Goal: Task Accomplishment & Management: Manage account settings

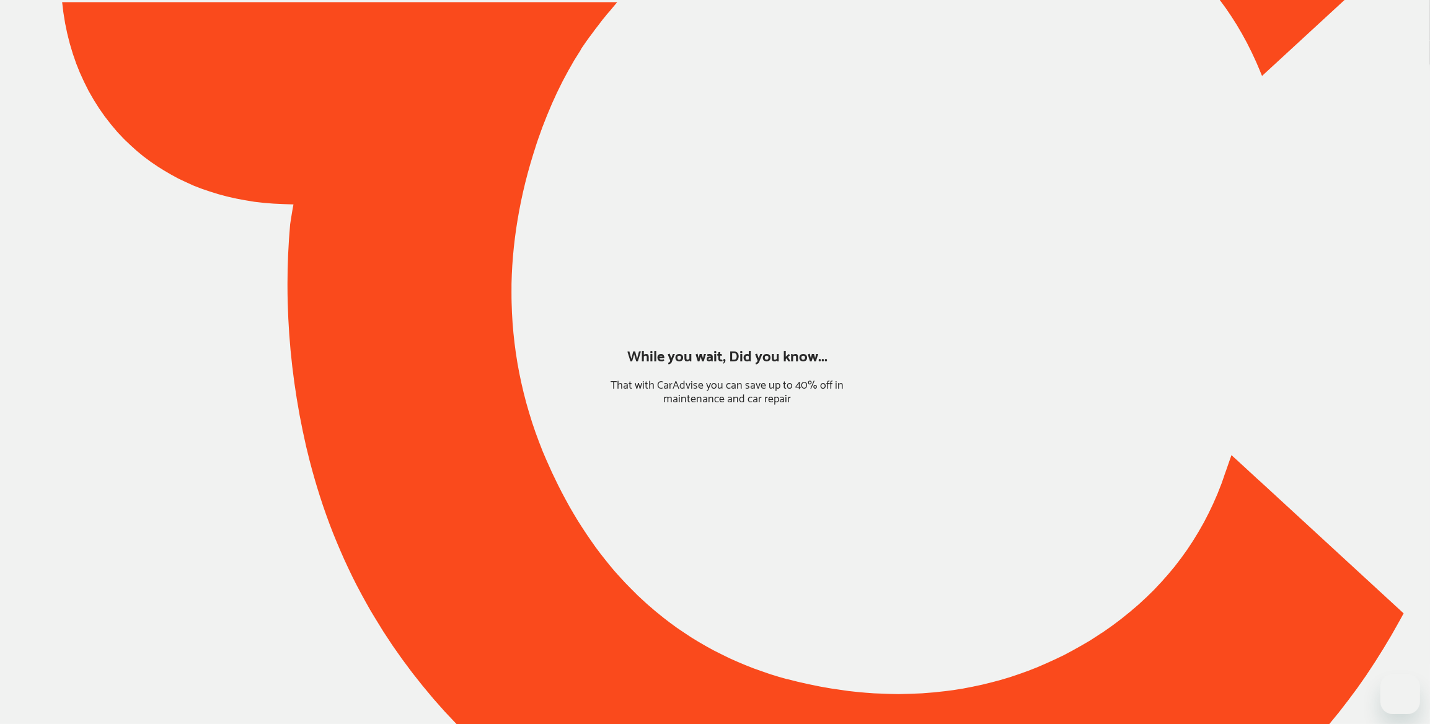
type input "*****"
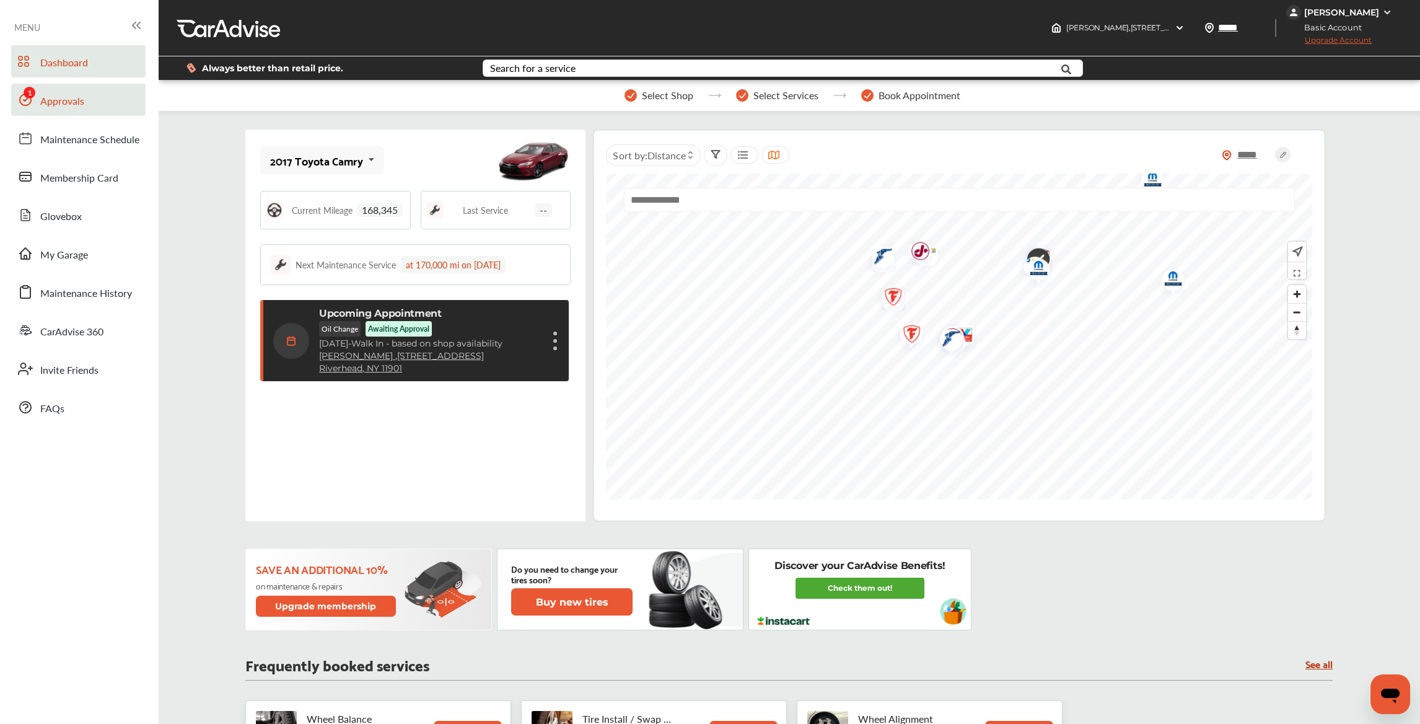
click at [55, 102] on span "Approvals" at bounding box center [62, 102] width 44 height 16
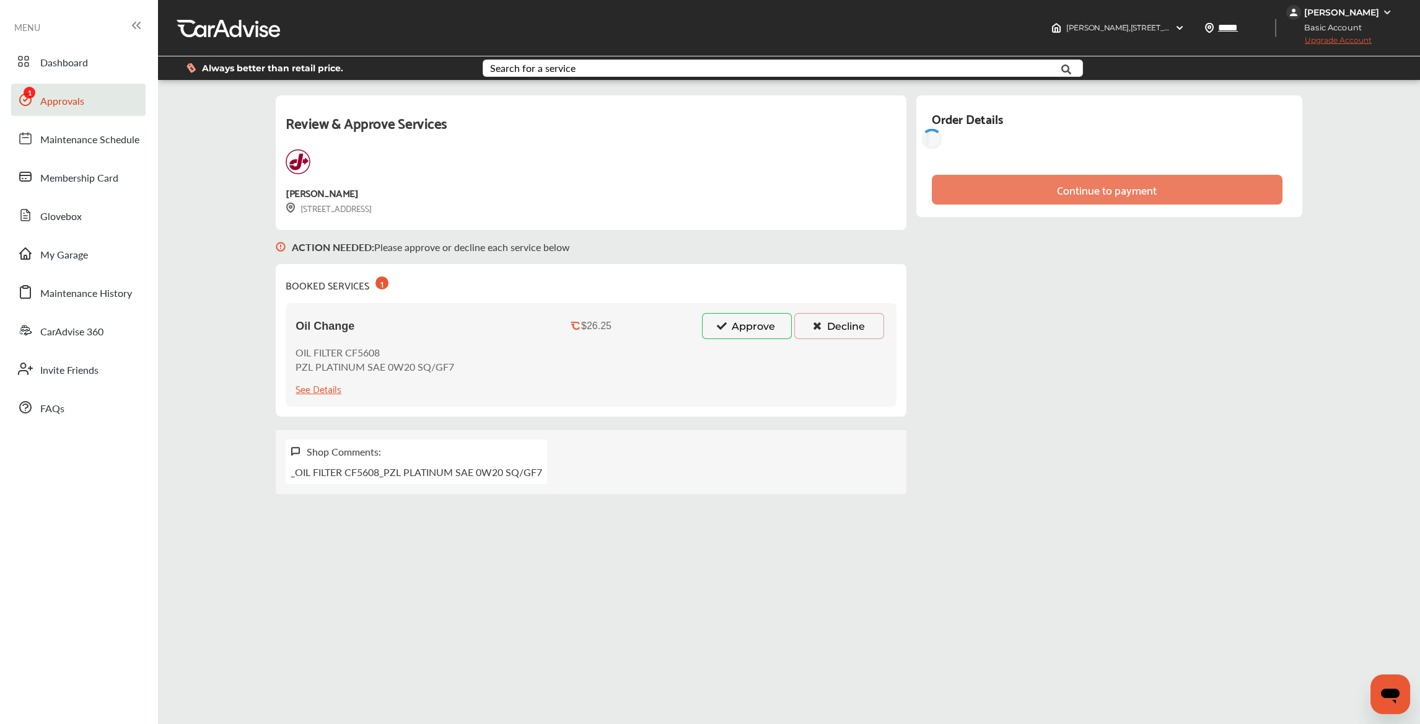
click at [739, 326] on button "Approve" at bounding box center [747, 326] width 90 height 26
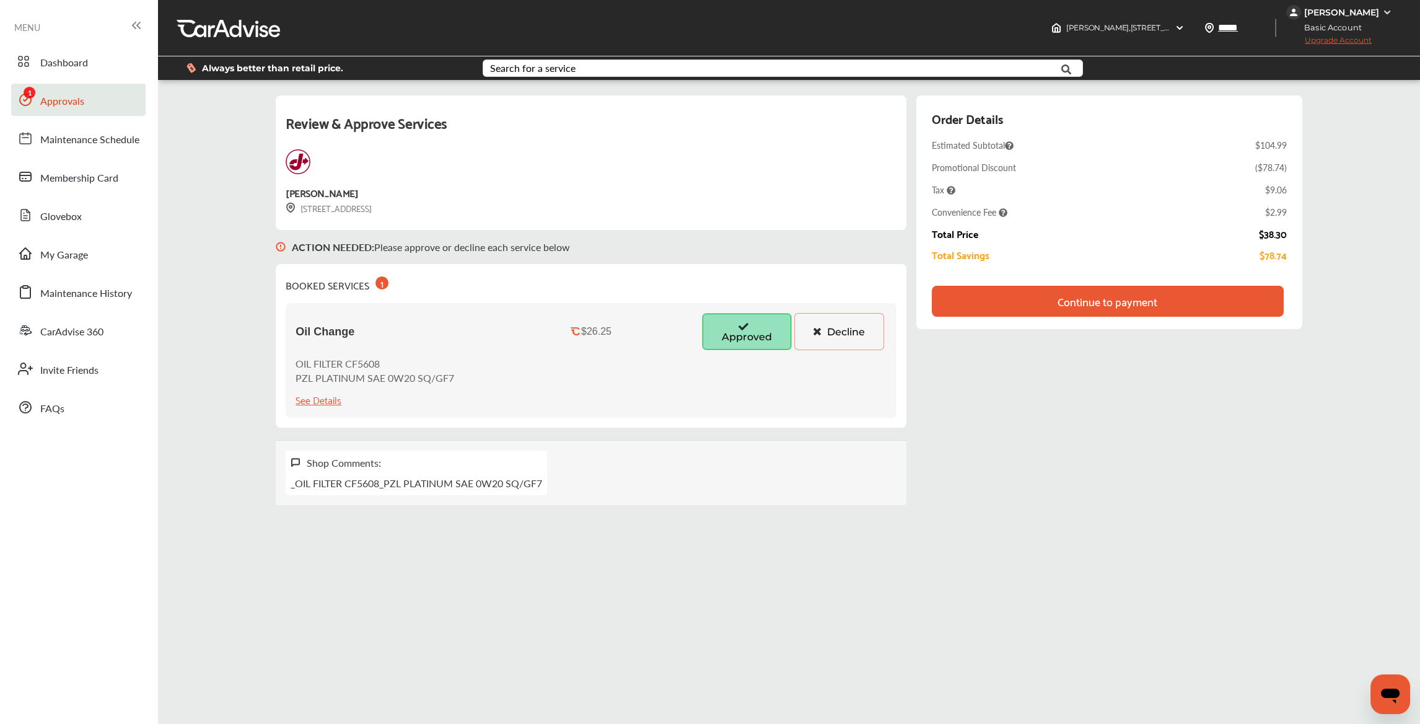
click at [1218, 311] on div "Continue to payment" at bounding box center [1108, 301] width 352 height 31
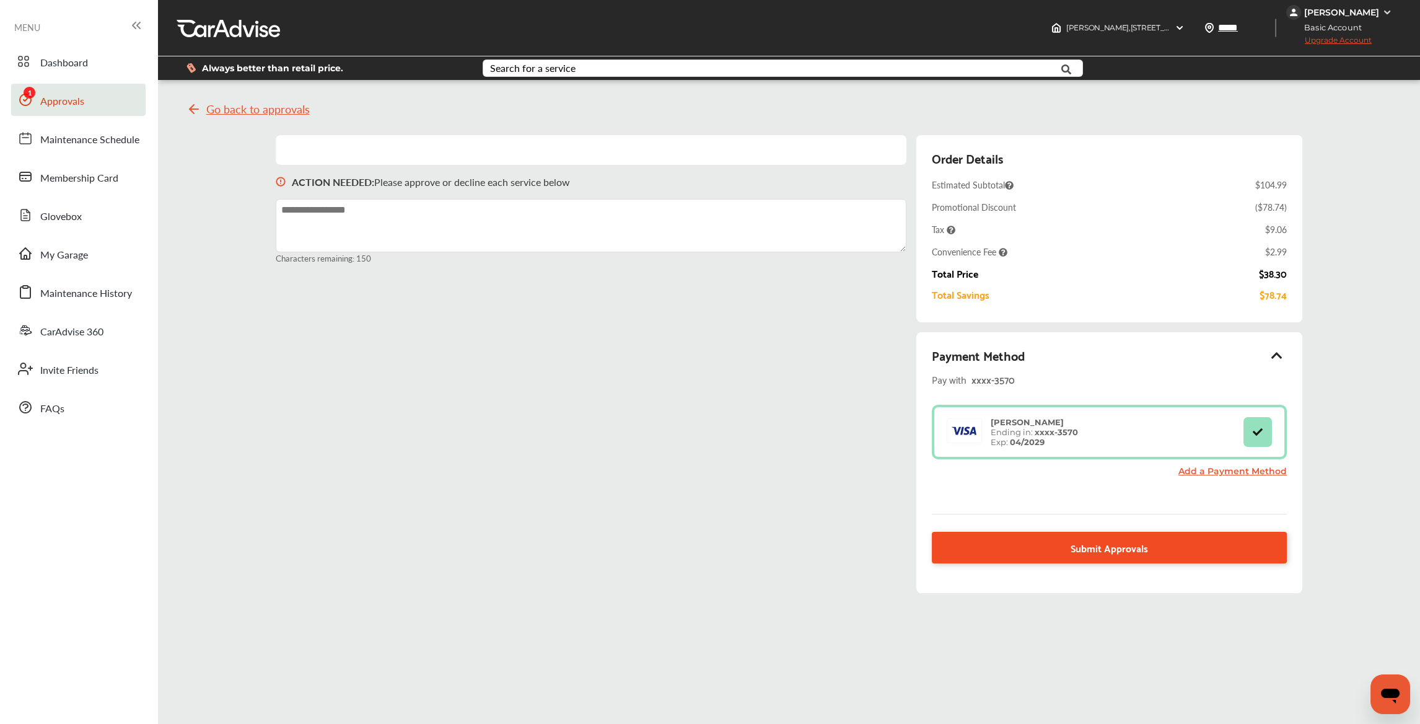
click at [1117, 548] on span "Submit Approvals" at bounding box center [1109, 547] width 77 height 17
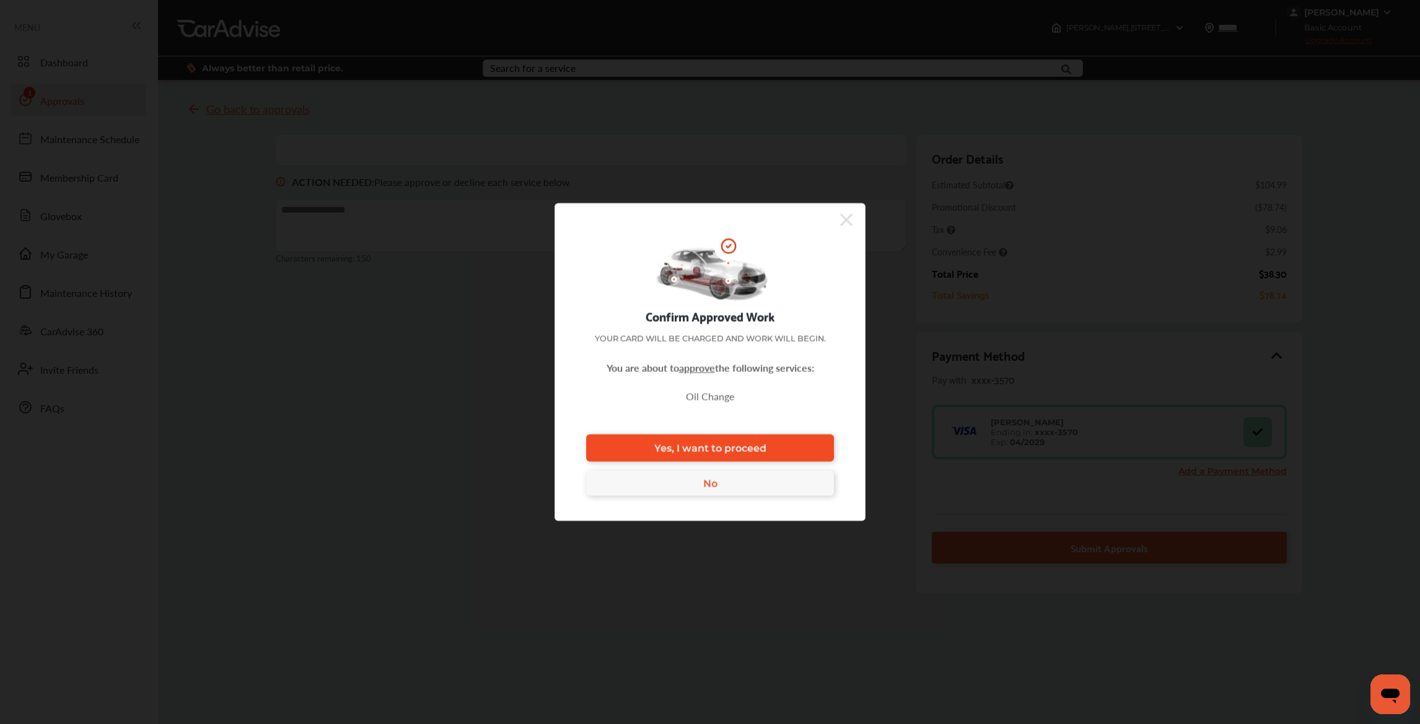
click at [774, 436] on link "Yes, I want to proceed" at bounding box center [710, 447] width 248 height 27
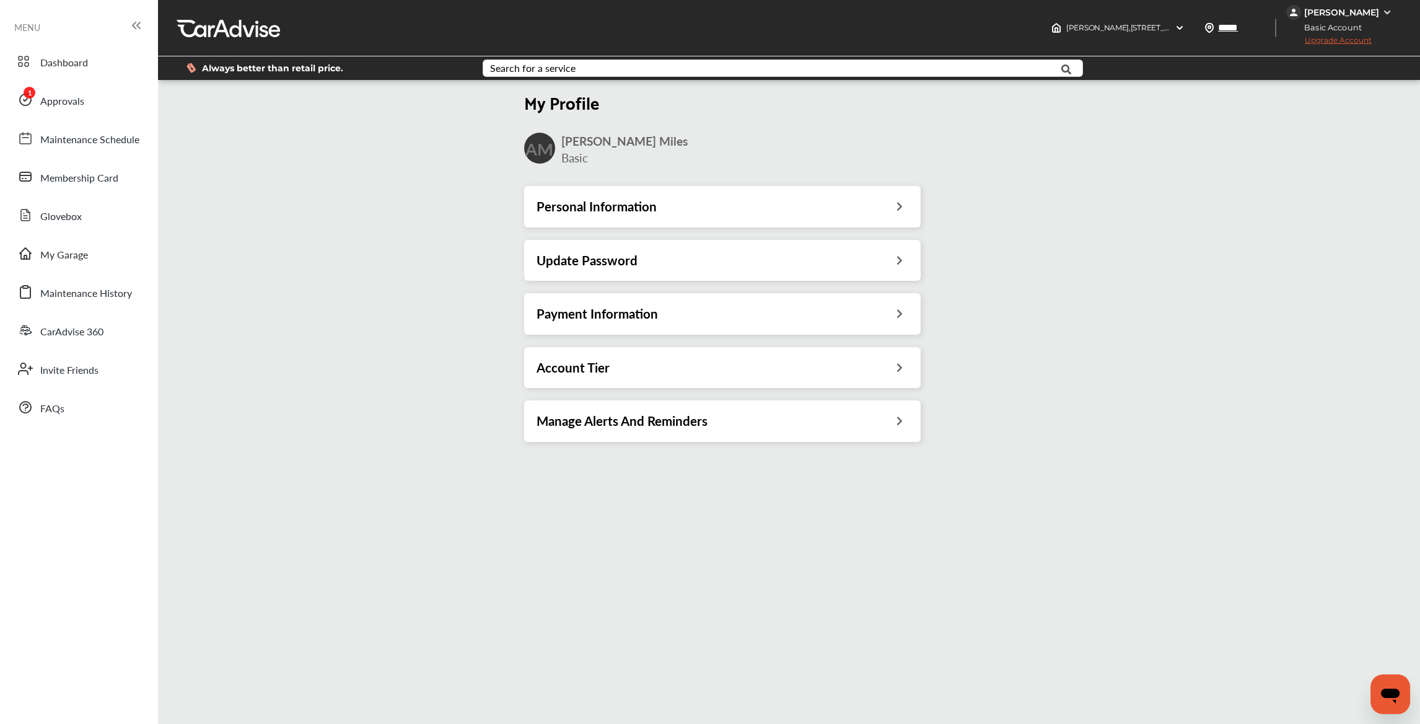
click at [641, 319] on h3 "Payment Information" at bounding box center [597, 314] width 121 height 16
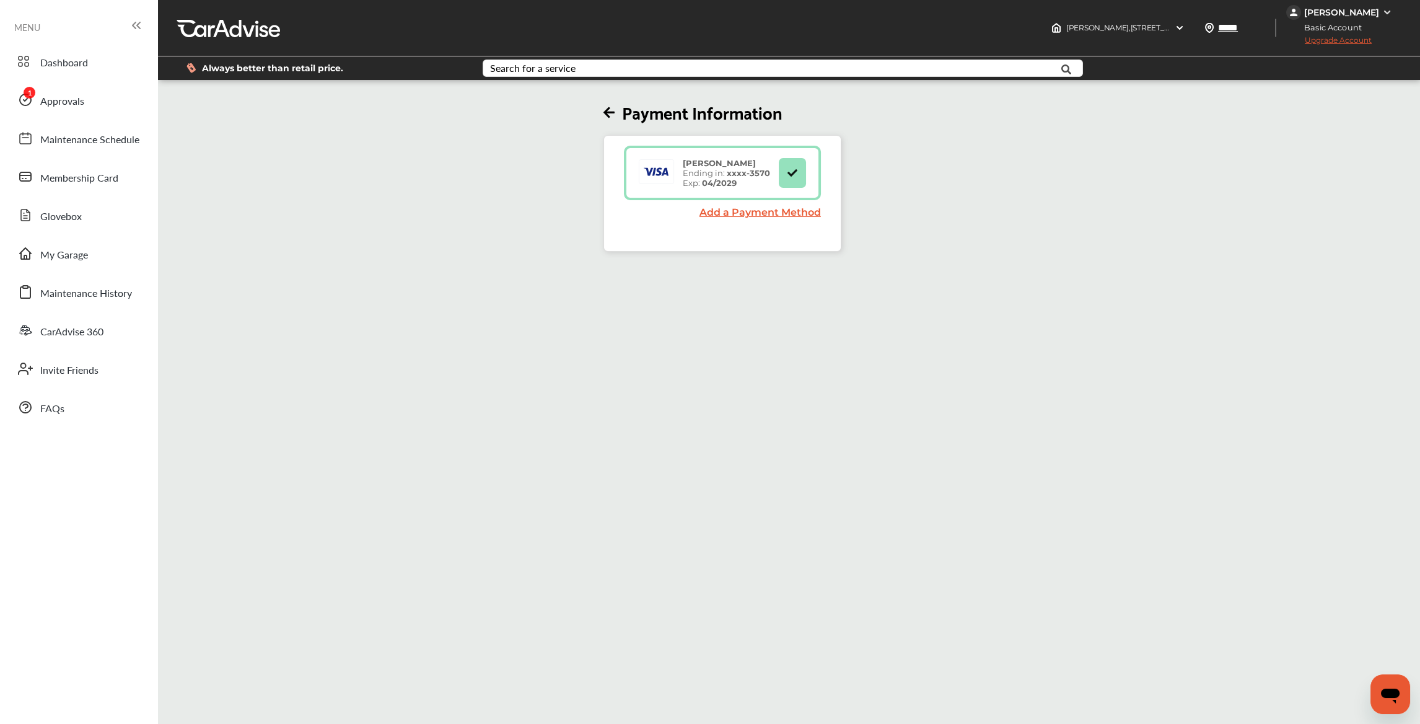
click at [764, 517] on div "Payment Information Ashley Miles Ending in: xxxx- 3570 Exp: 04/2029 Add a Payme…" at bounding box center [717, 444] width 1127 height 724
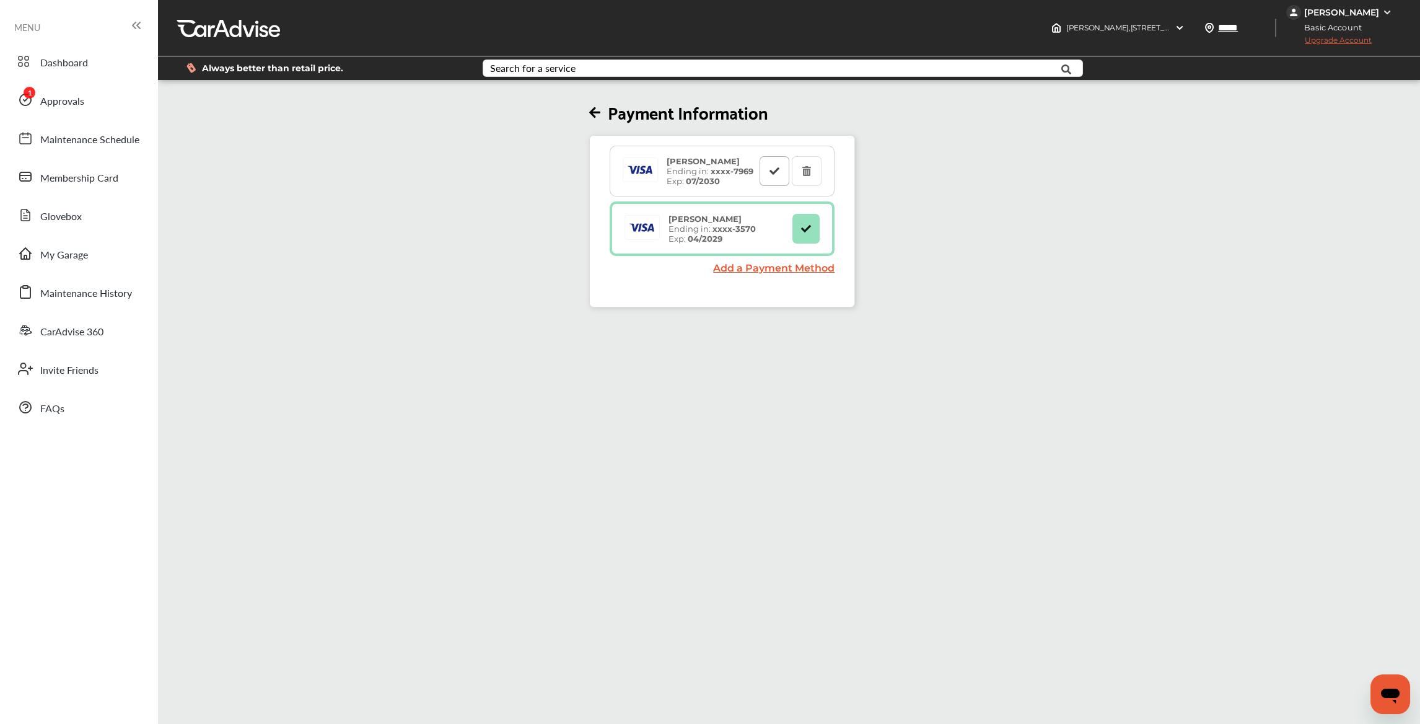
click at [771, 169] on icon at bounding box center [775, 170] width 12 height 9
click at [813, 234] on button at bounding box center [808, 231] width 30 height 30
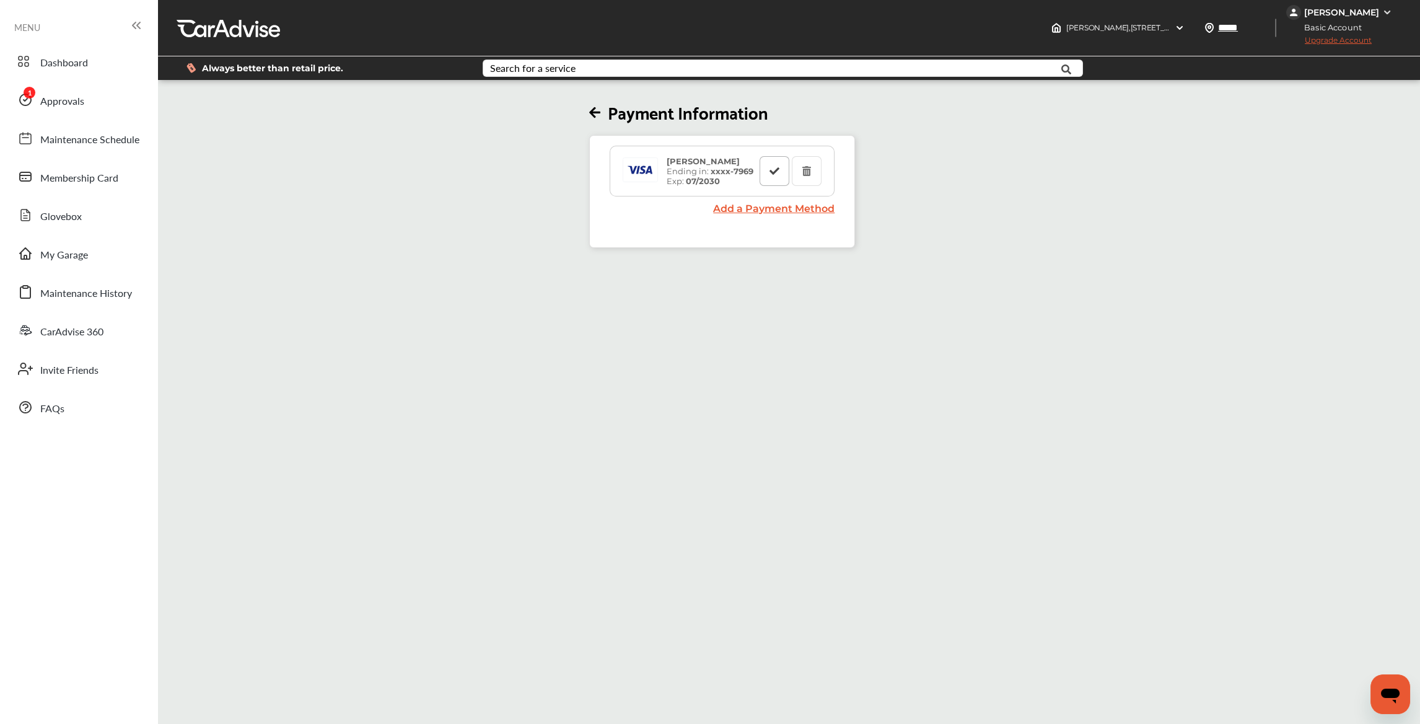
click at [774, 164] on button at bounding box center [775, 171] width 30 height 30
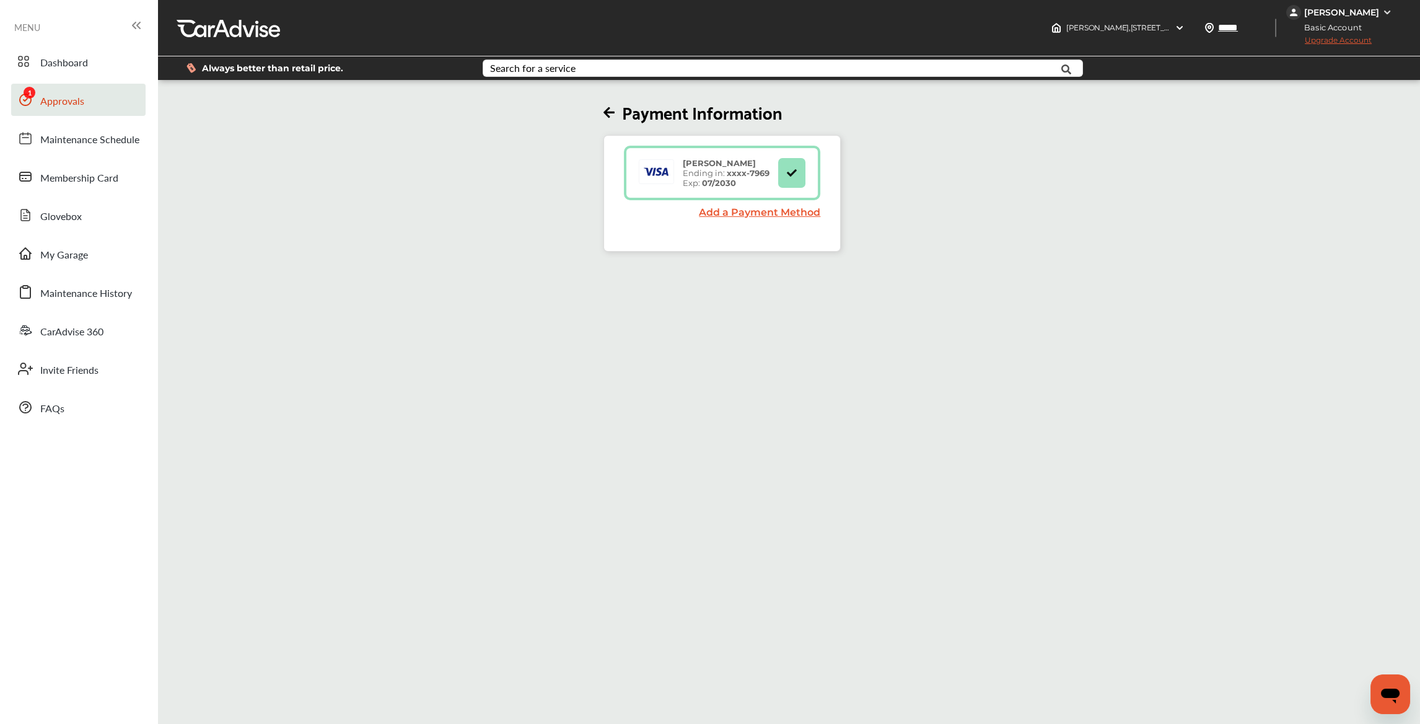
click at [107, 97] on link "Approvals" at bounding box center [78, 100] width 134 height 32
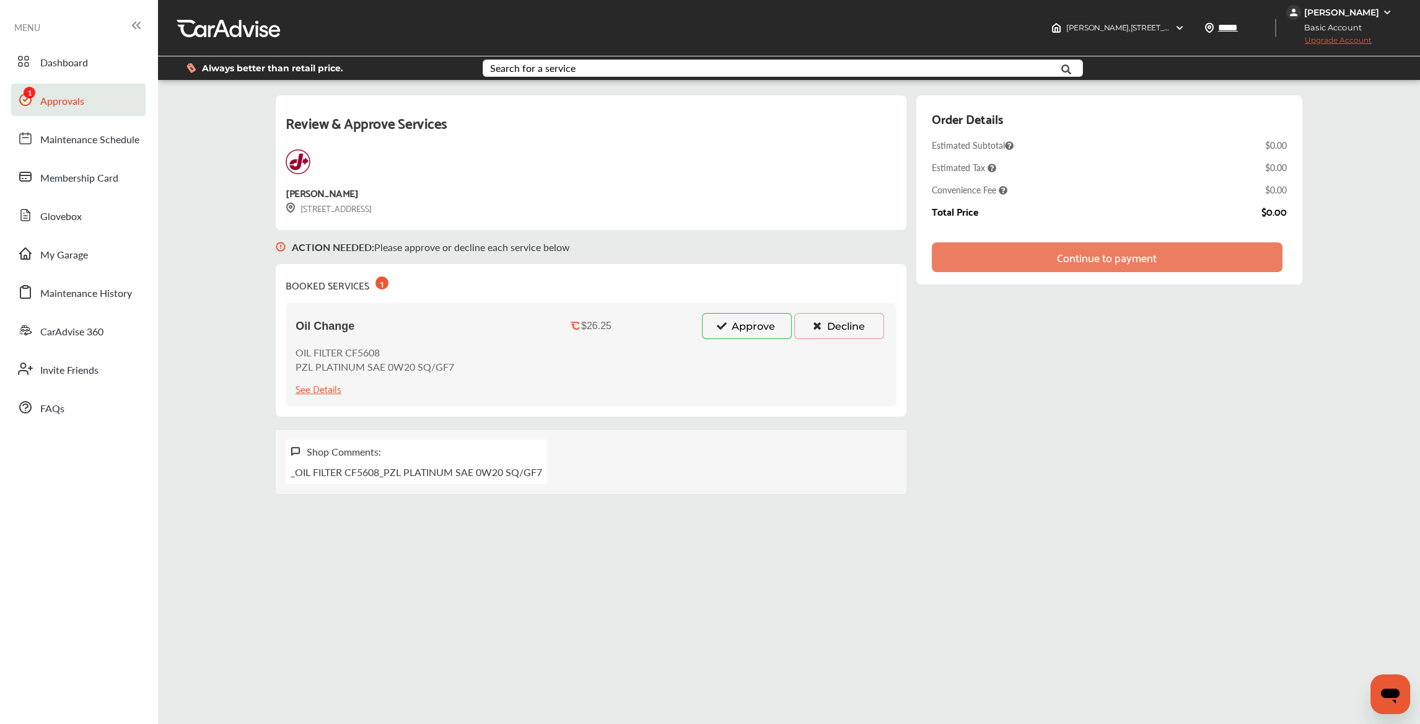
click at [742, 326] on button "Approve" at bounding box center [747, 326] width 90 height 26
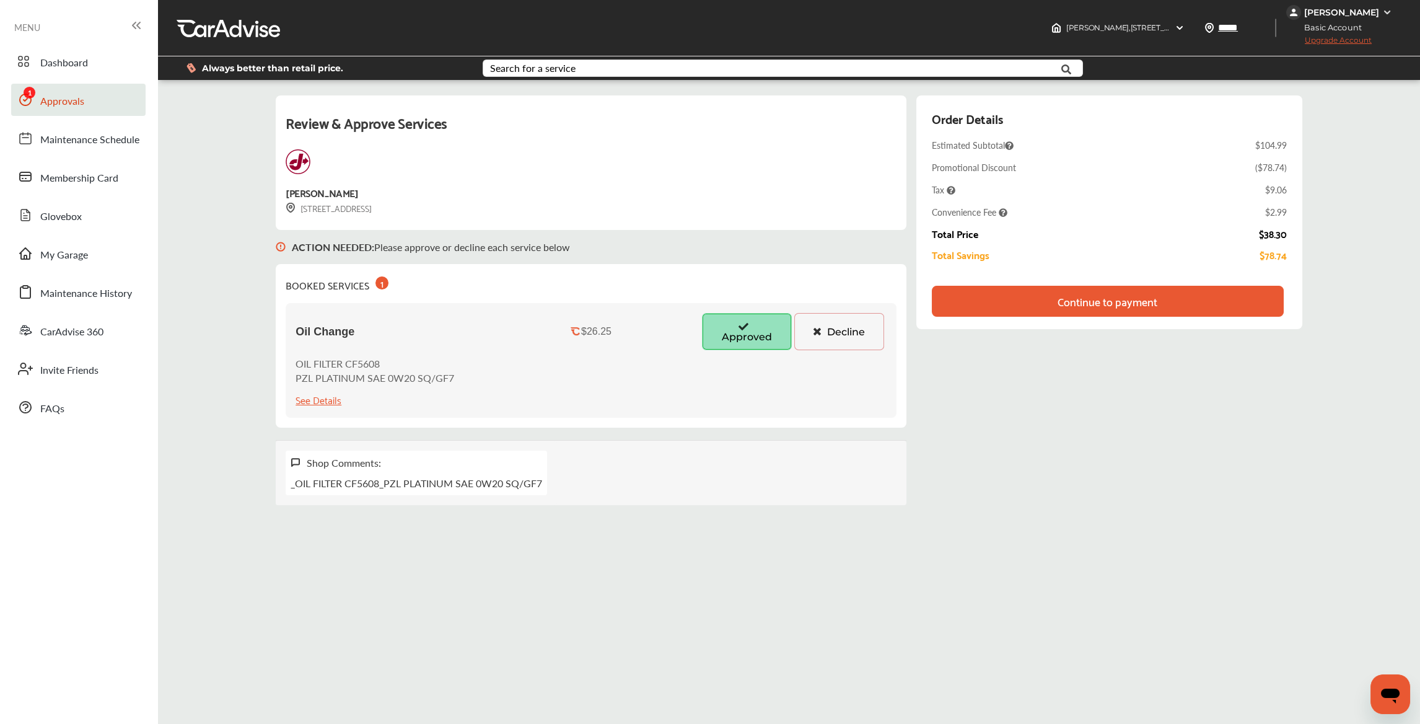
click at [1084, 304] on div "Continue to payment" at bounding box center [1108, 301] width 100 height 12
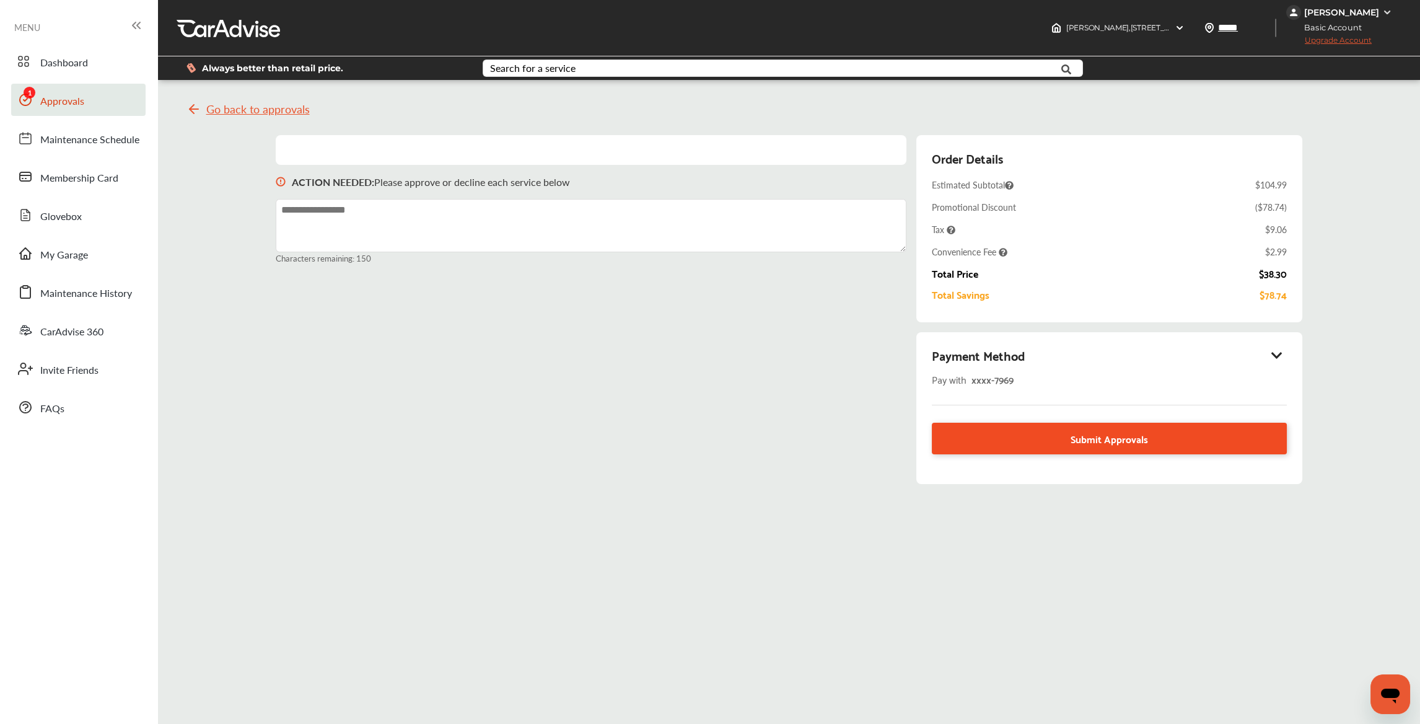
click at [1103, 441] on span "Submit Approvals" at bounding box center [1109, 438] width 77 height 17
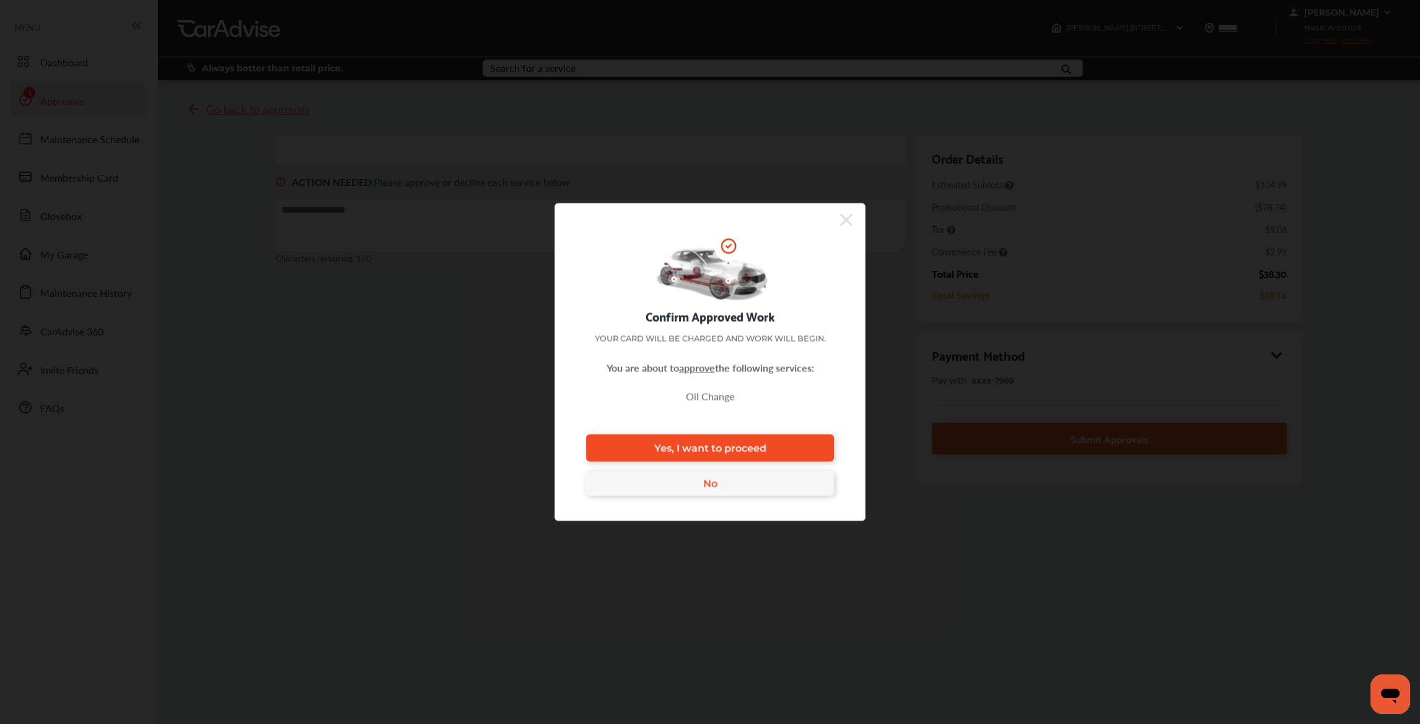
click at [752, 438] on link "Yes, I want to proceed" at bounding box center [710, 447] width 248 height 27
